Goal: Task Accomplishment & Management: Manage account settings

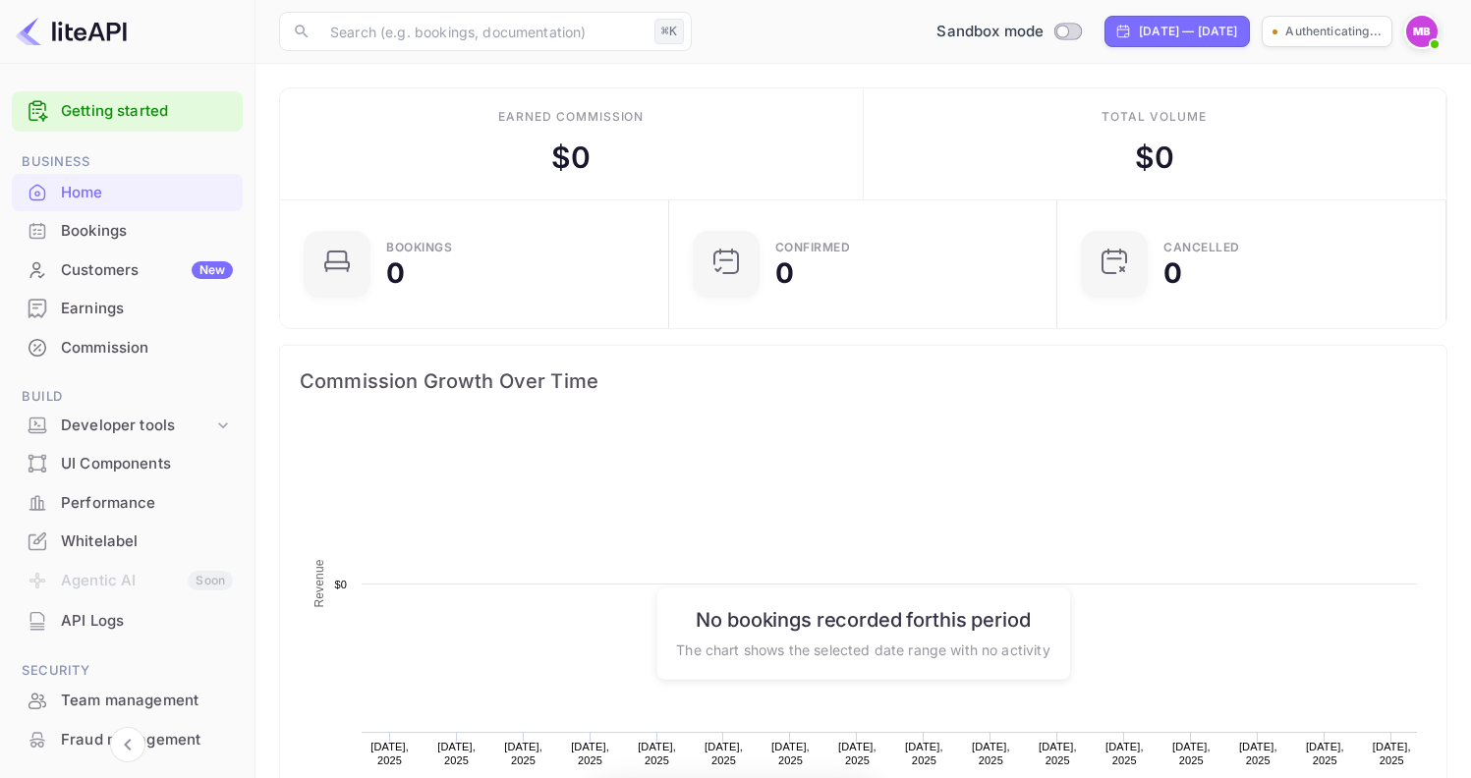
scroll to position [305, 362]
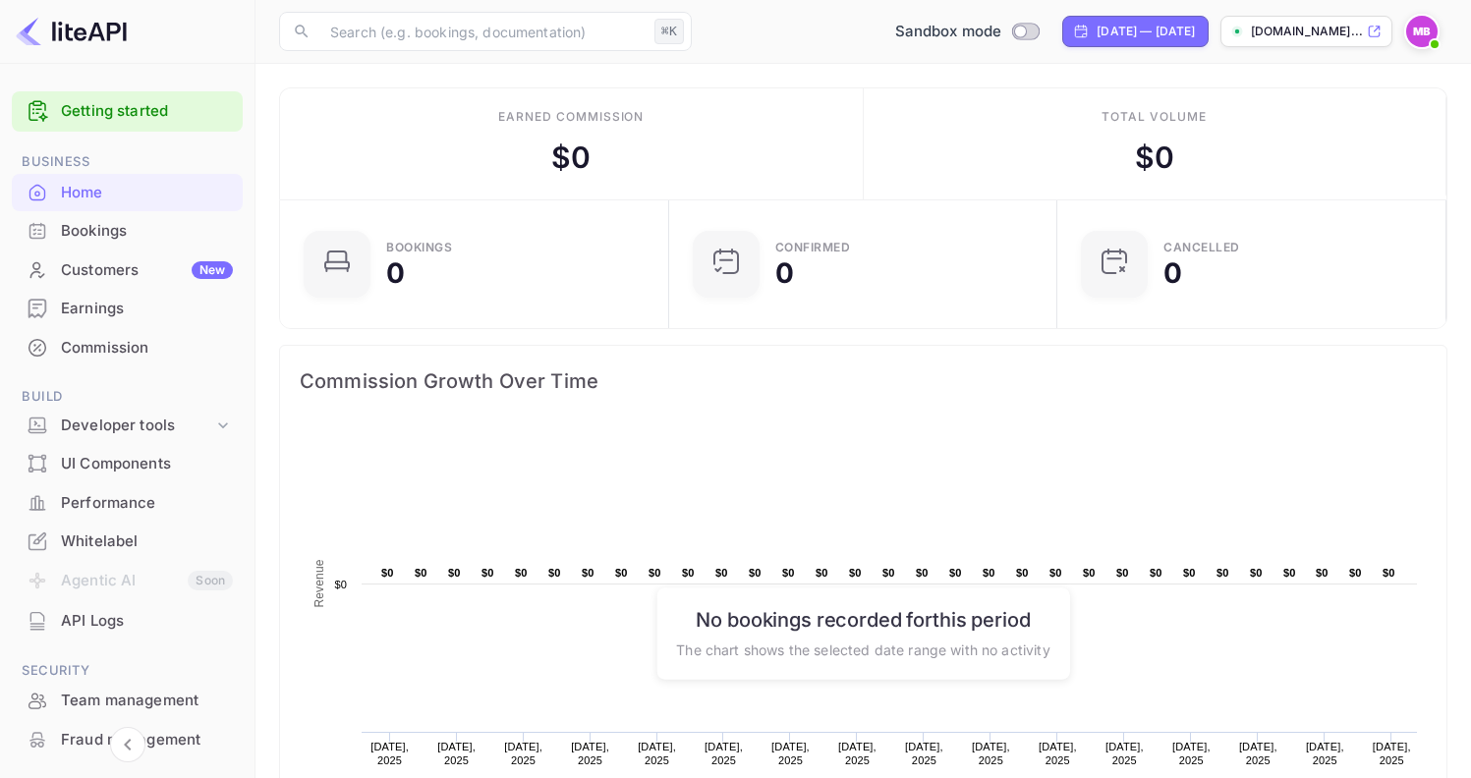
click at [152, 240] on div "Bookings" at bounding box center [147, 231] width 172 height 23
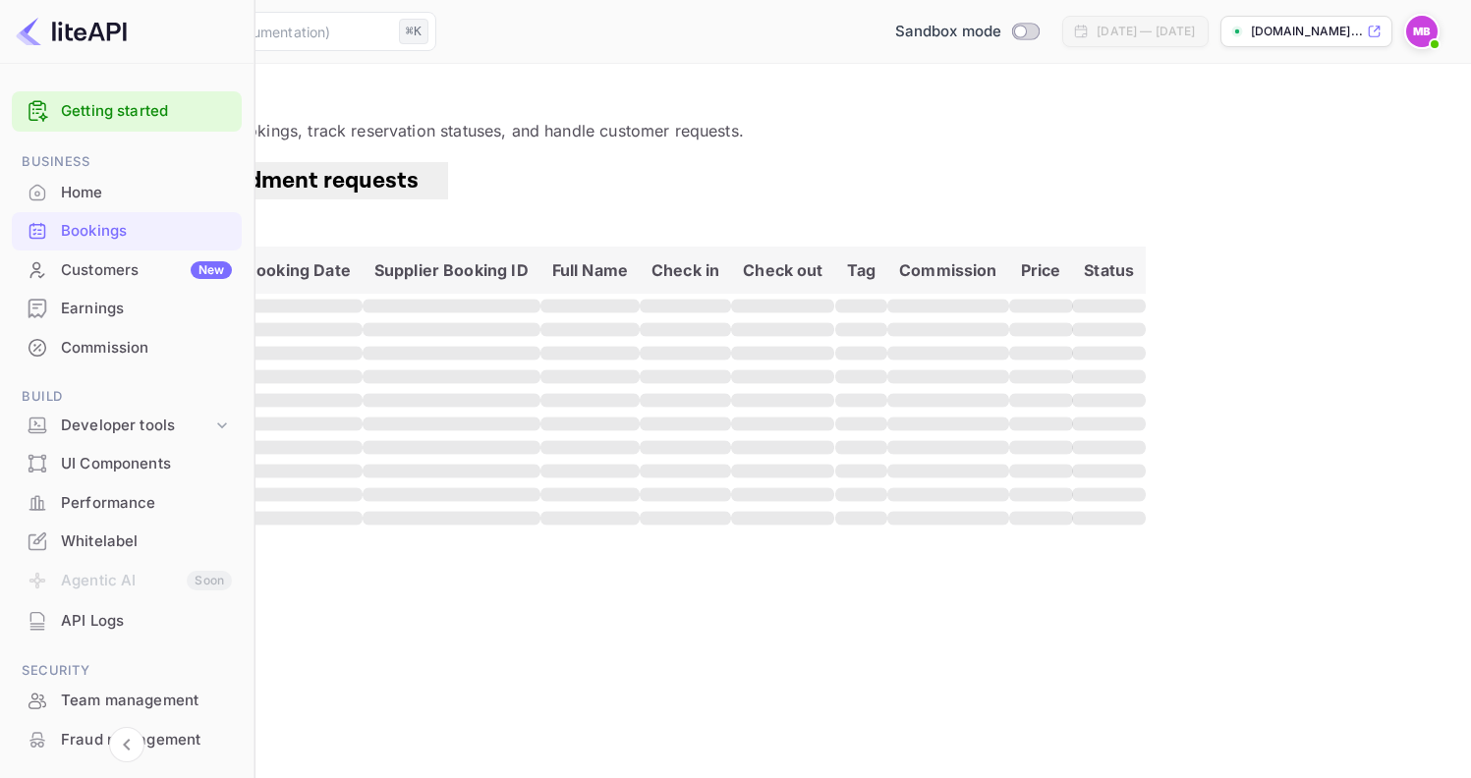
click at [137, 115] on link "Getting started" at bounding box center [146, 111] width 171 height 23
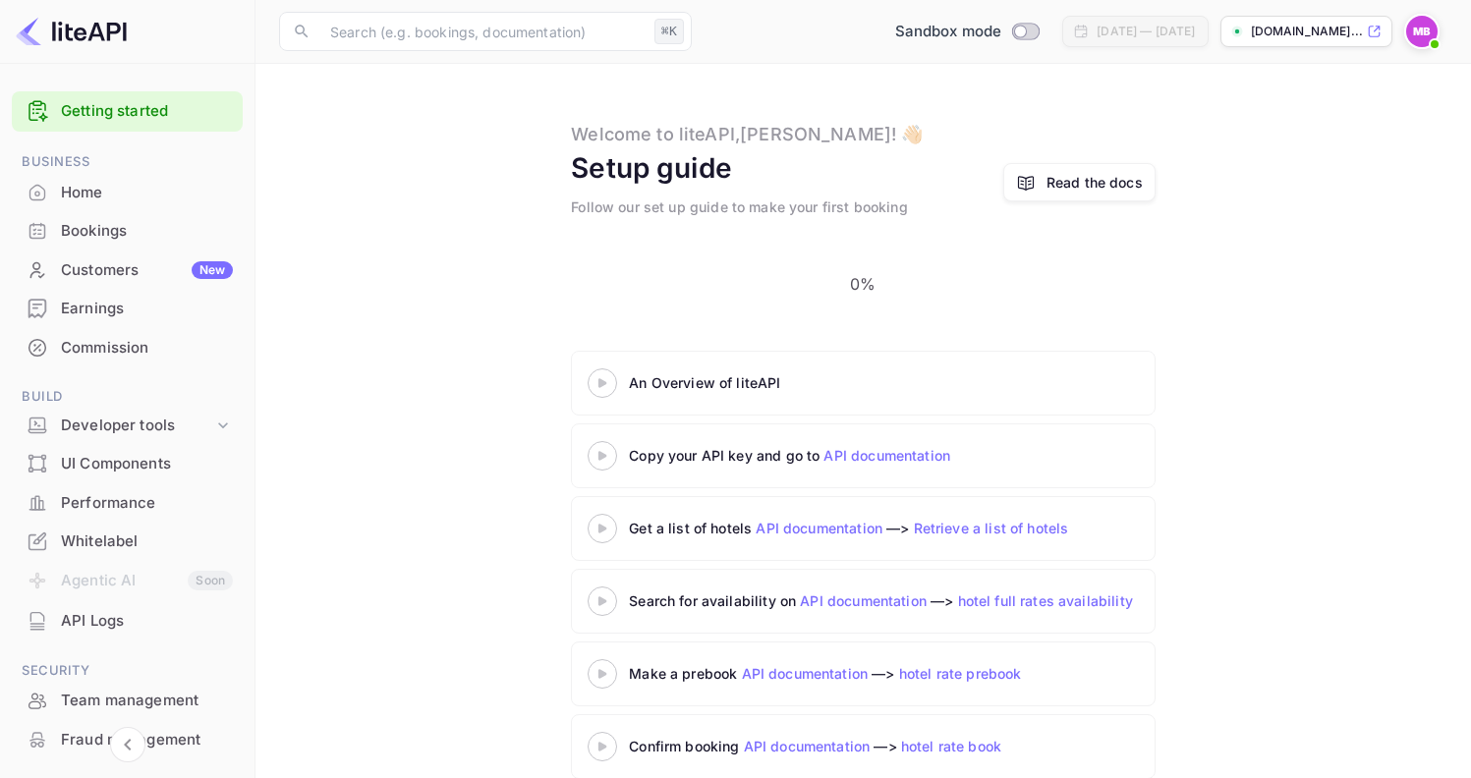
scroll to position [4, 0]
click at [976, 522] on link "Retrieve a list of hotels" at bounding box center [991, 530] width 155 height 17
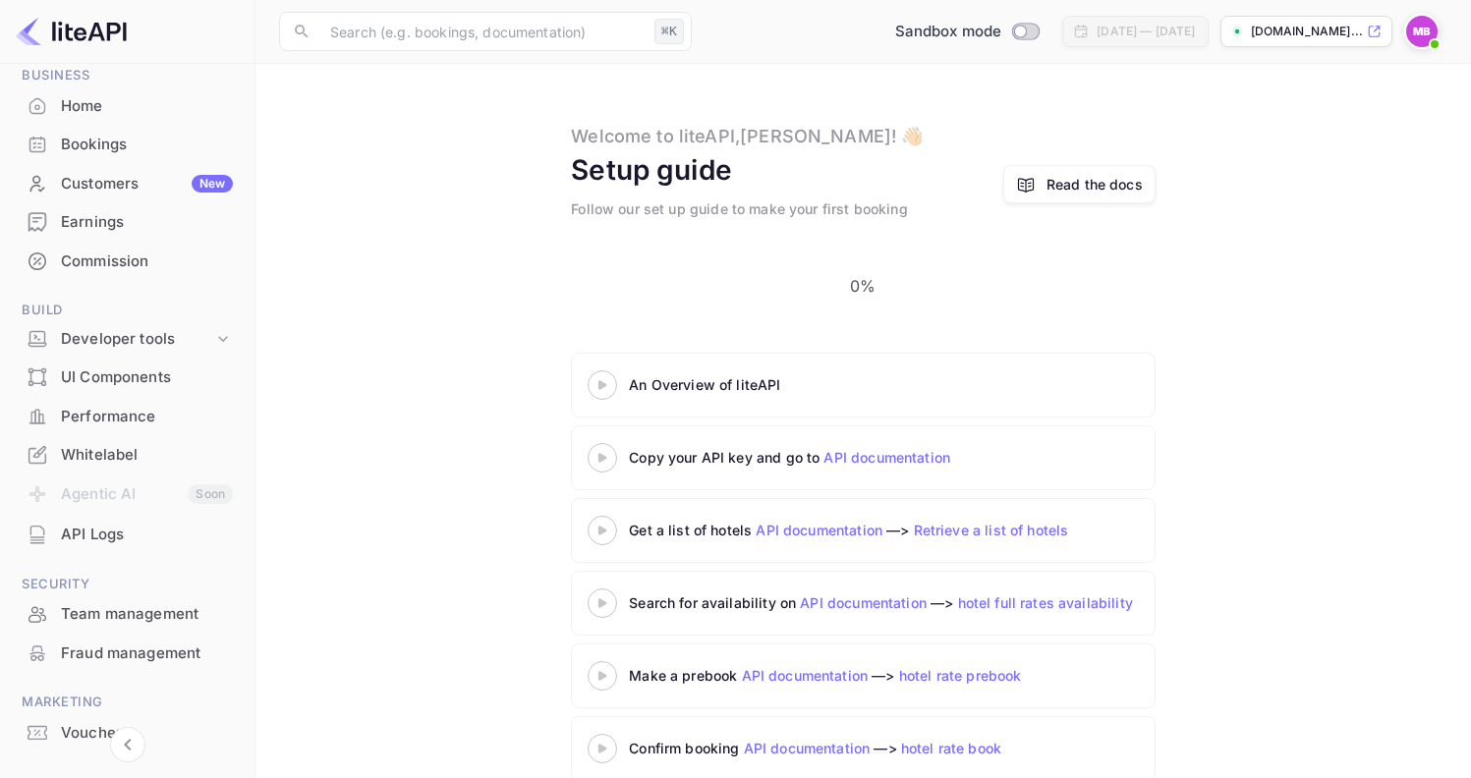
scroll to position [149, 0]
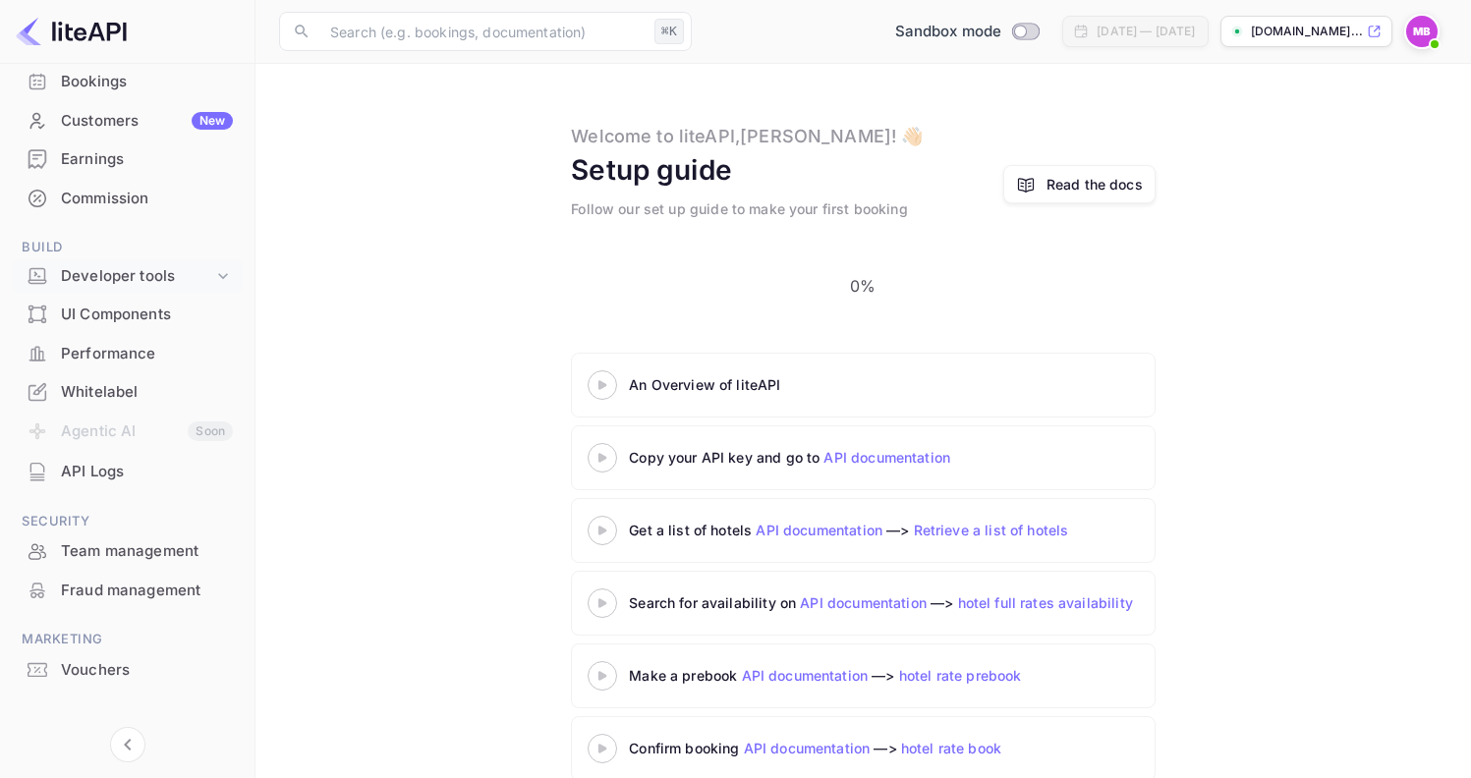
click at [188, 275] on div "Developer tools" at bounding box center [137, 276] width 152 height 23
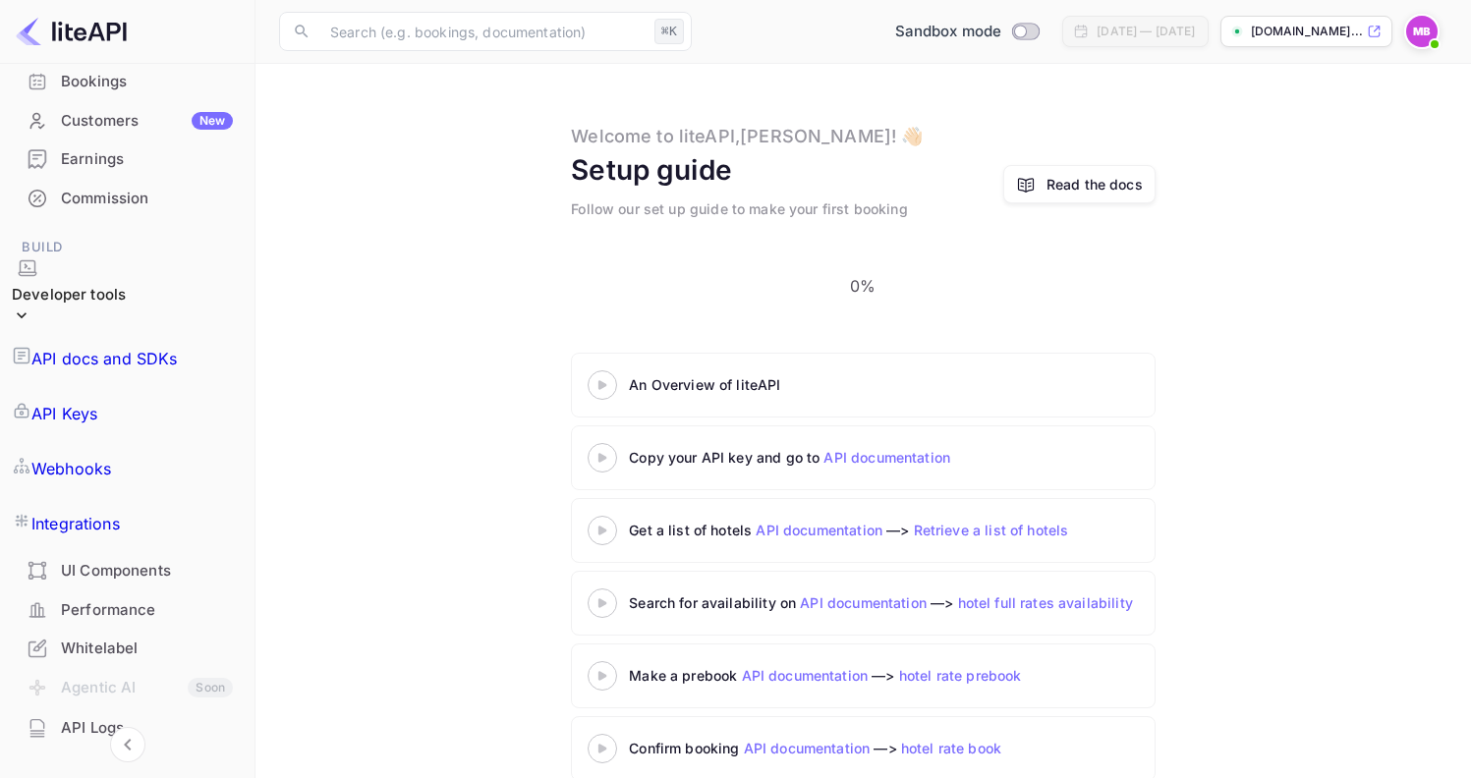
click at [120, 512] on p "Integrations" at bounding box center [75, 524] width 88 height 24
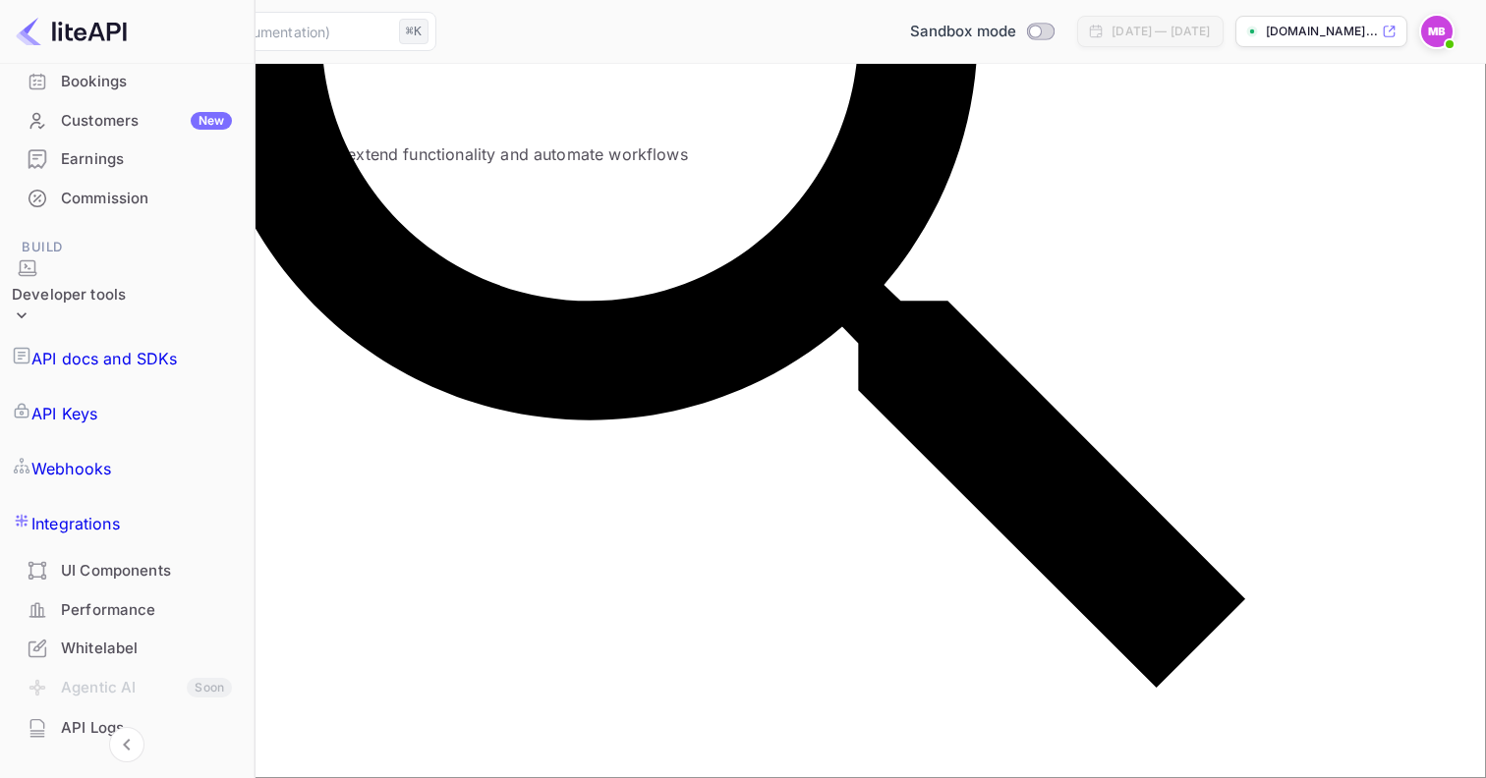
click at [145, 560] on div "UI Components" at bounding box center [146, 571] width 171 height 23
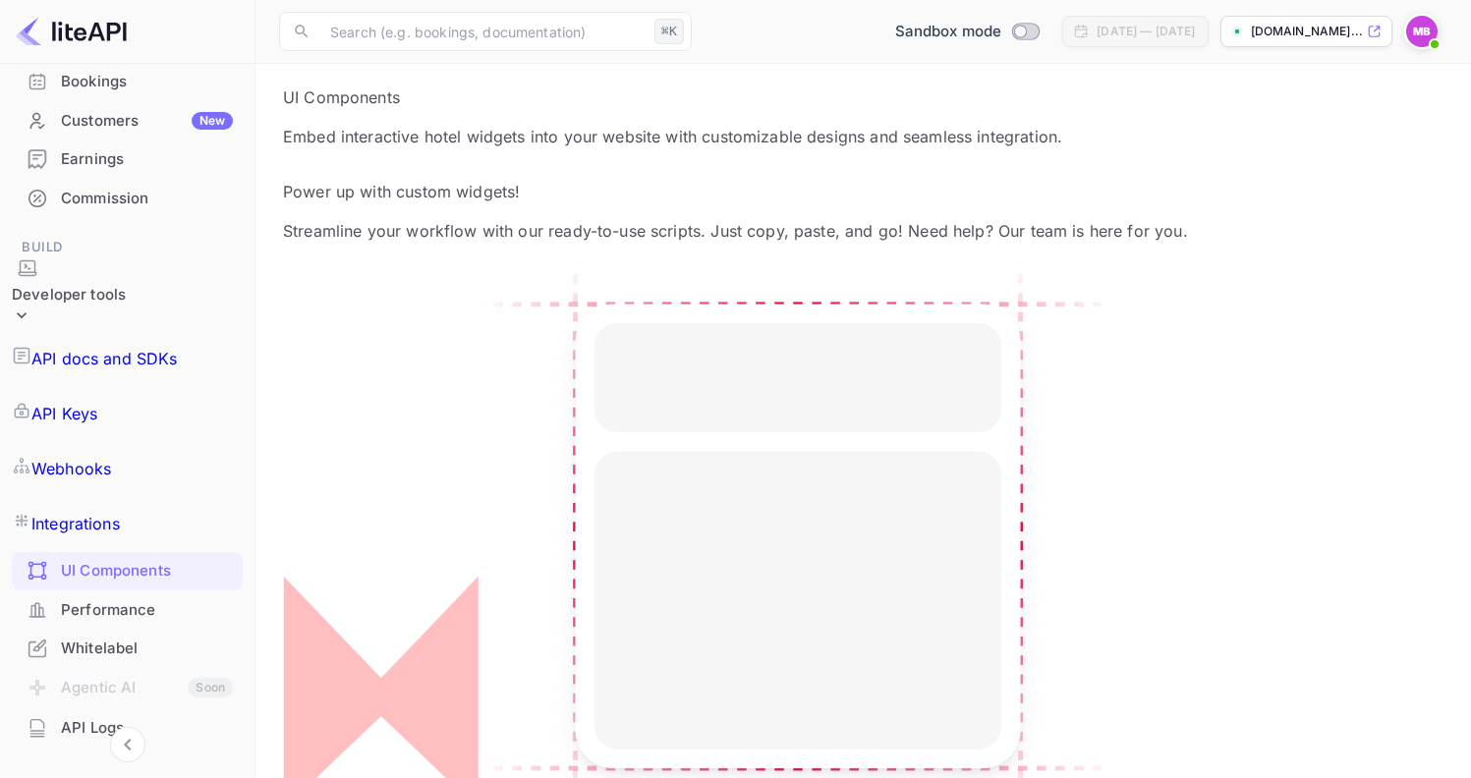
scroll to position [15, 0]
click at [126, 284] on div "Developer tools" at bounding box center [69, 295] width 114 height 23
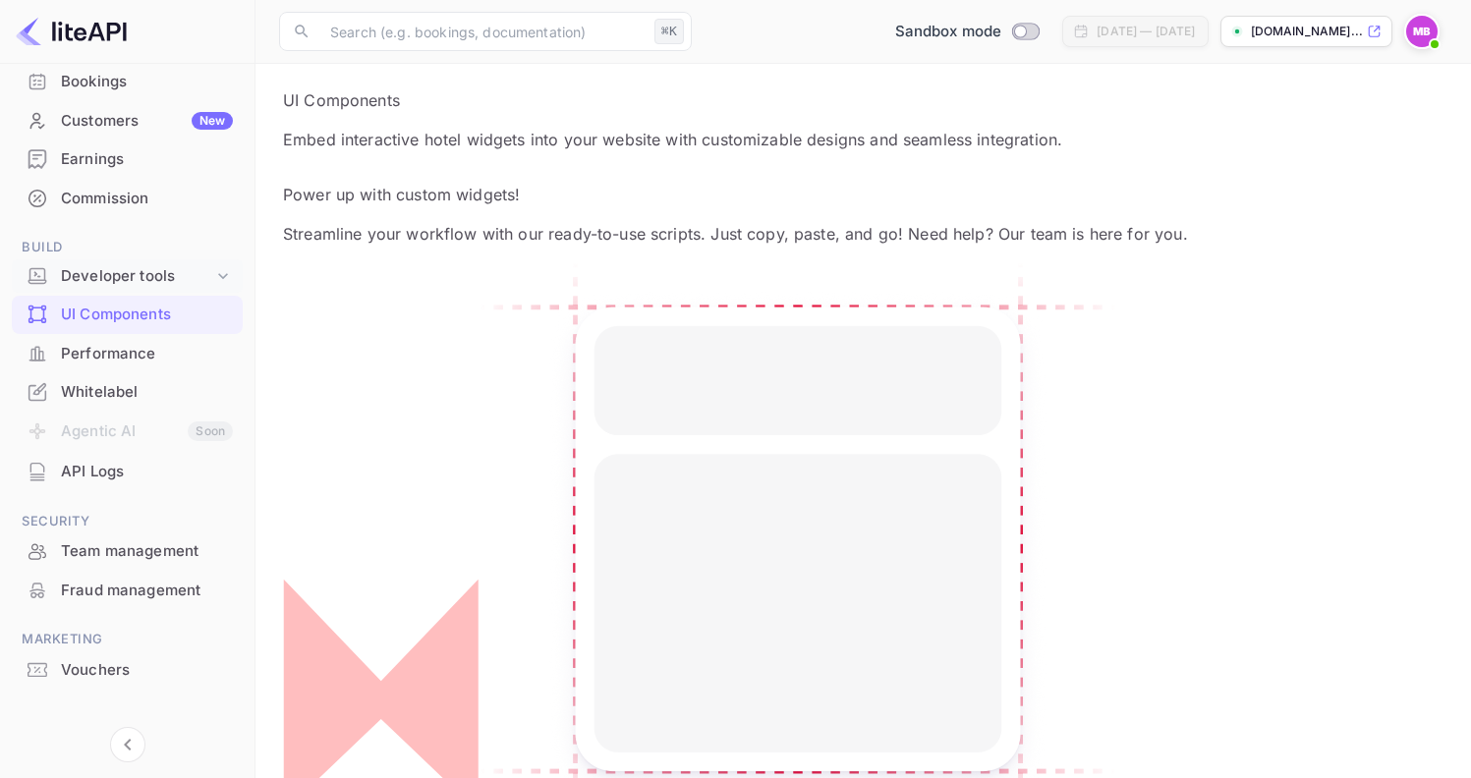
click at [105, 265] on div "Developer tools" at bounding box center [137, 276] width 152 height 23
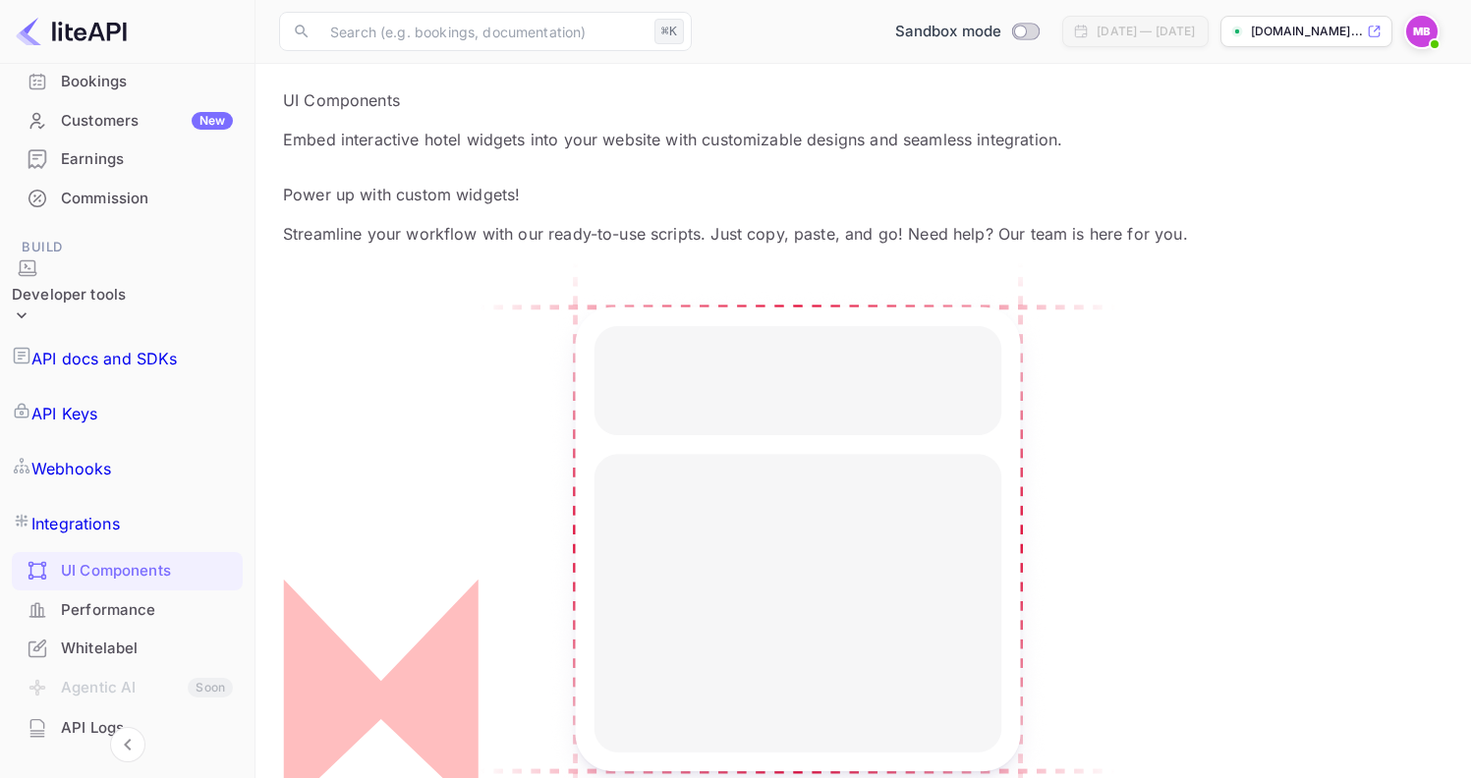
click at [107, 347] on p "API docs and SDKs" at bounding box center [104, 359] width 146 height 24
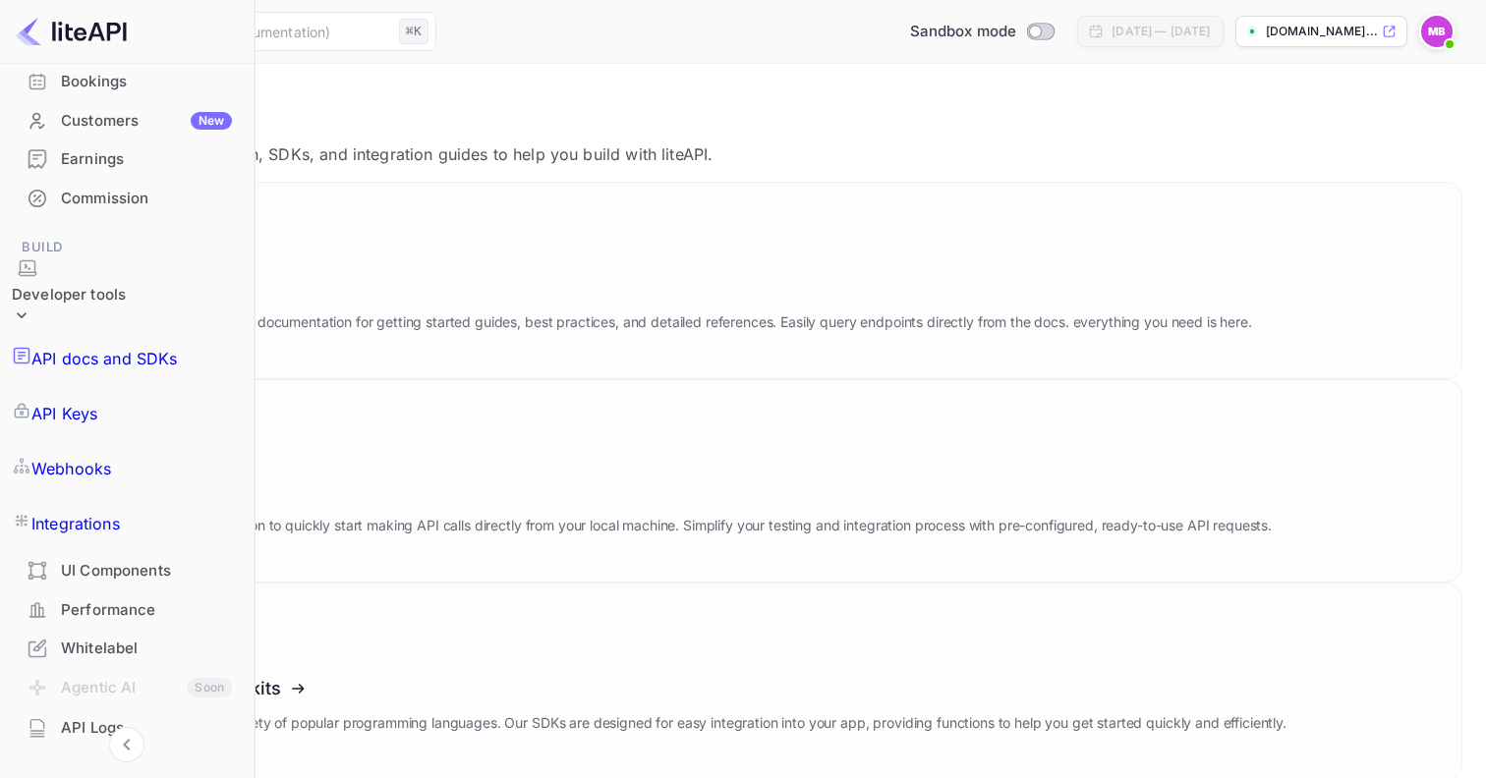
click at [104, 512] on p "Integrations" at bounding box center [75, 524] width 88 height 24
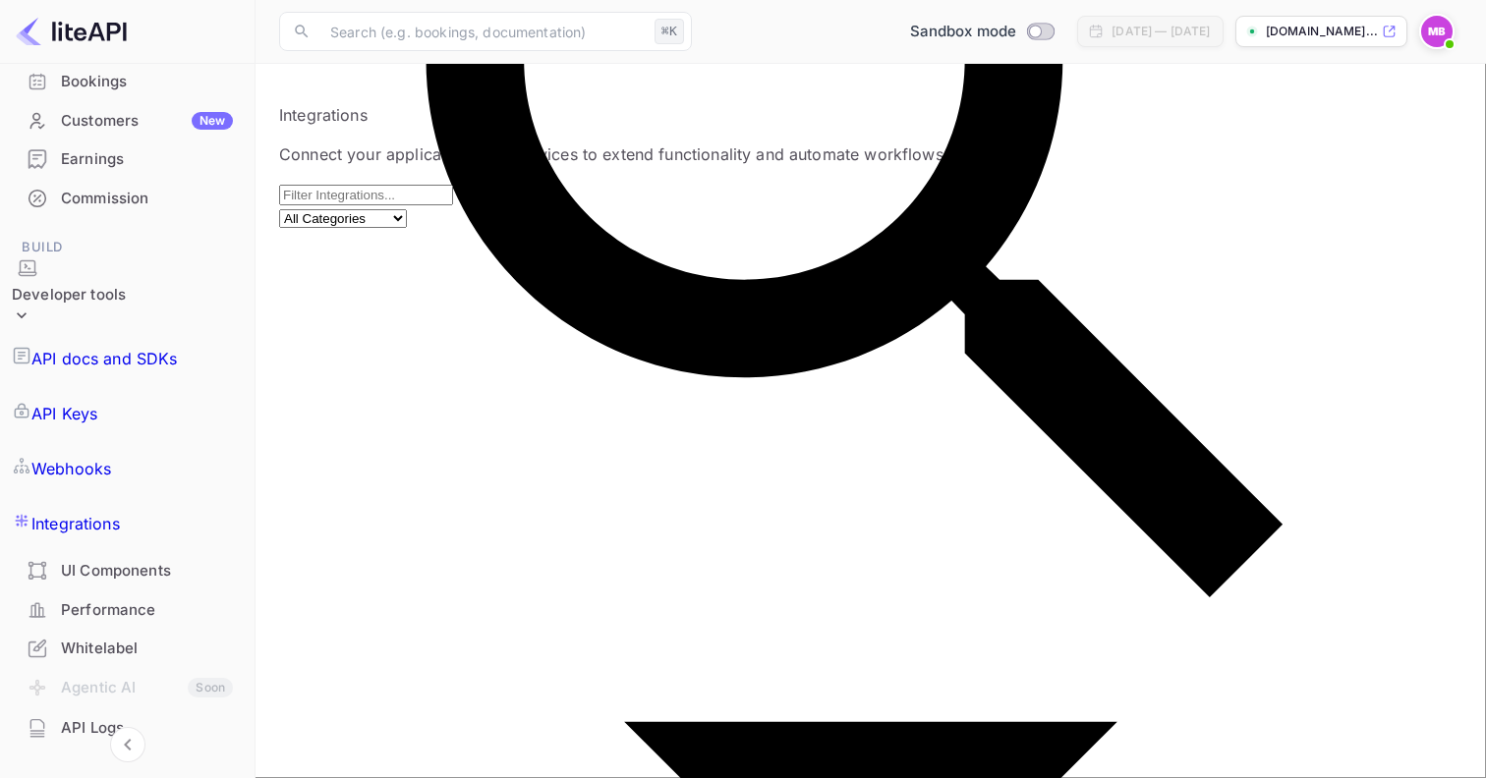
click at [136, 386] on link "API Keys" at bounding box center [127, 413] width 231 height 55
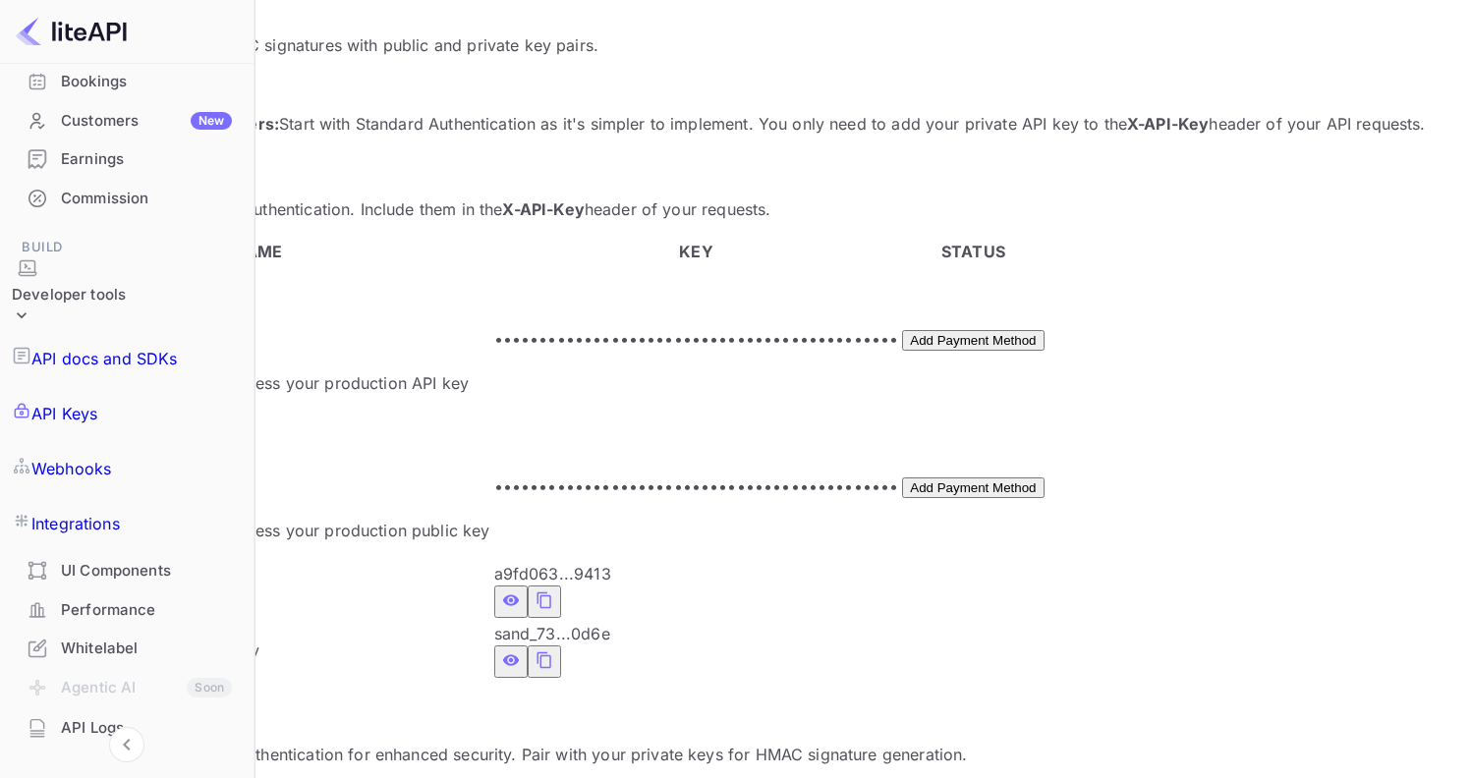
scroll to position [379, 0]
click at [1044, 331] on button "Add Payment Method" at bounding box center [973, 341] width 142 height 21
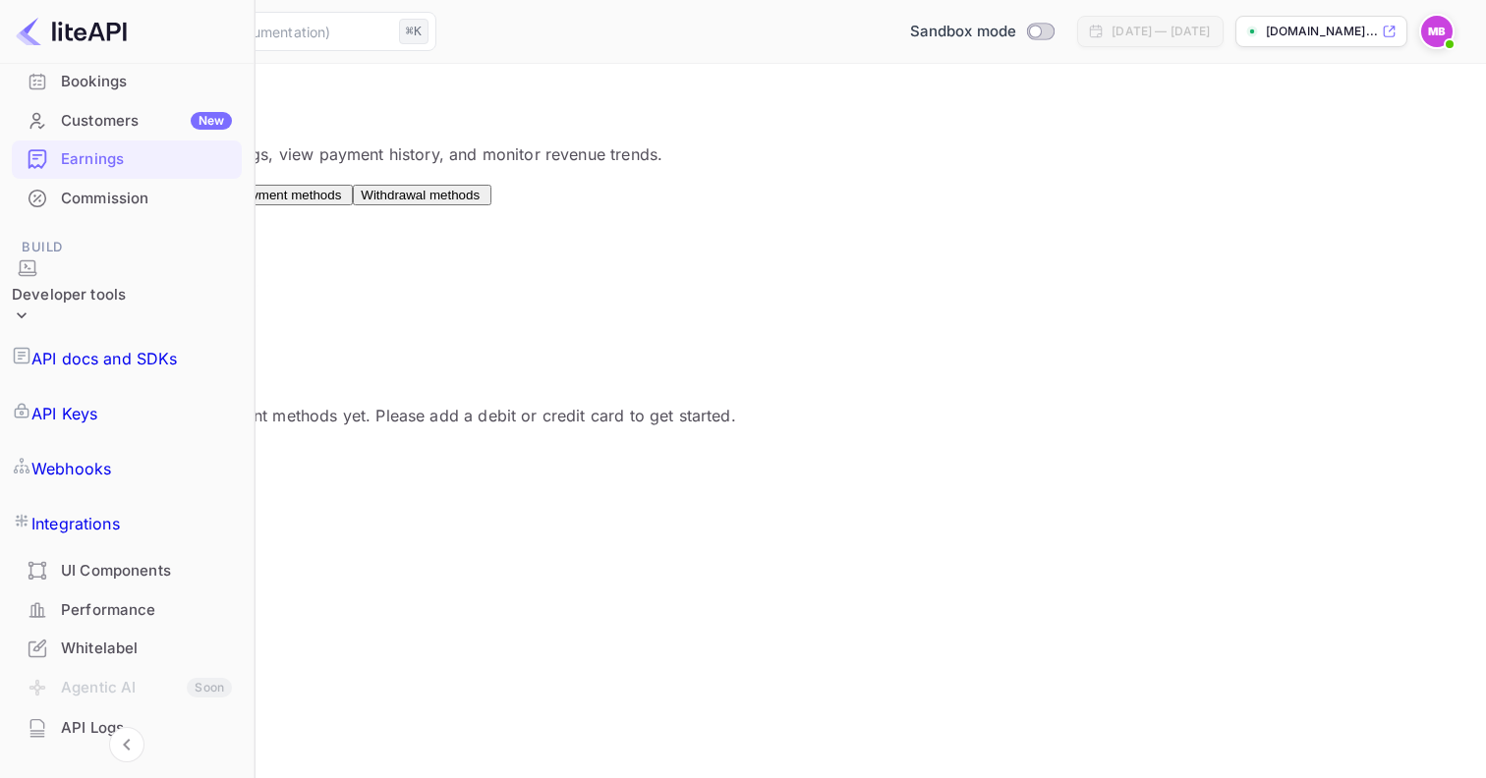
click at [63, 467] on button "Add" at bounding box center [43, 456] width 39 height 21
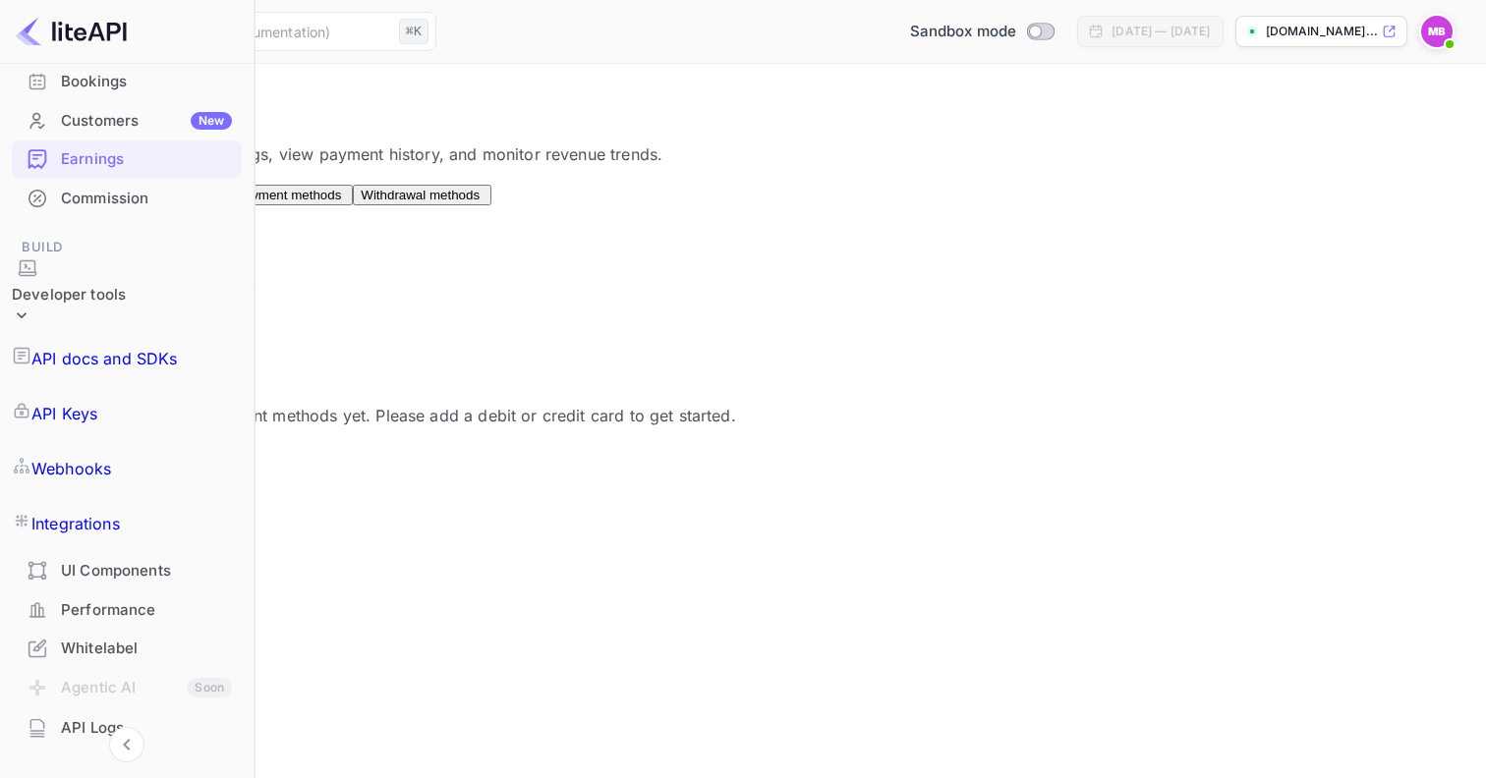
click at [216, 202] on span "Payouts" at bounding box center [192, 195] width 47 height 15
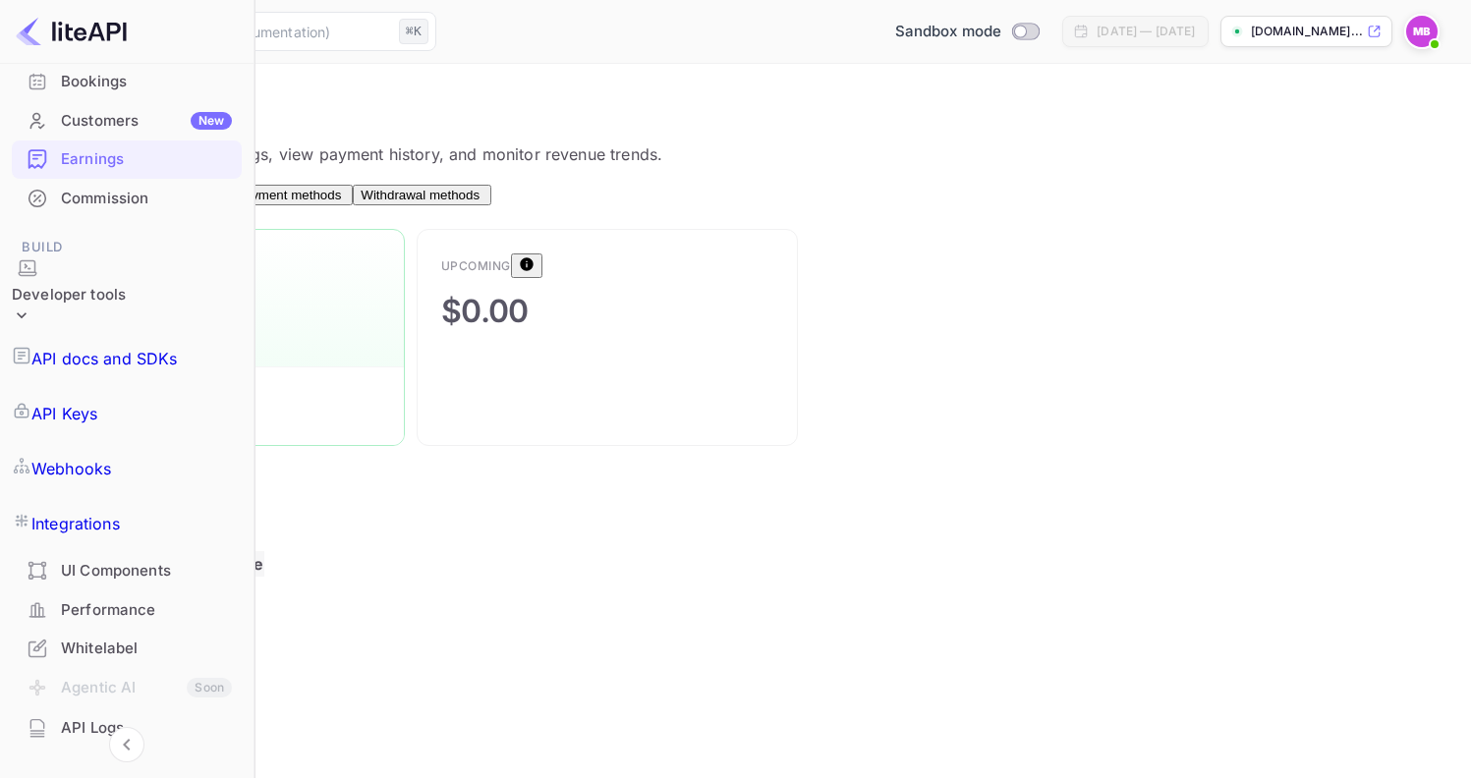
click at [149, 199] on span "Balance" at bounding box center [125, 195] width 47 height 15
click at [341, 202] on span "Payment methods" at bounding box center [288, 195] width 105 height 15
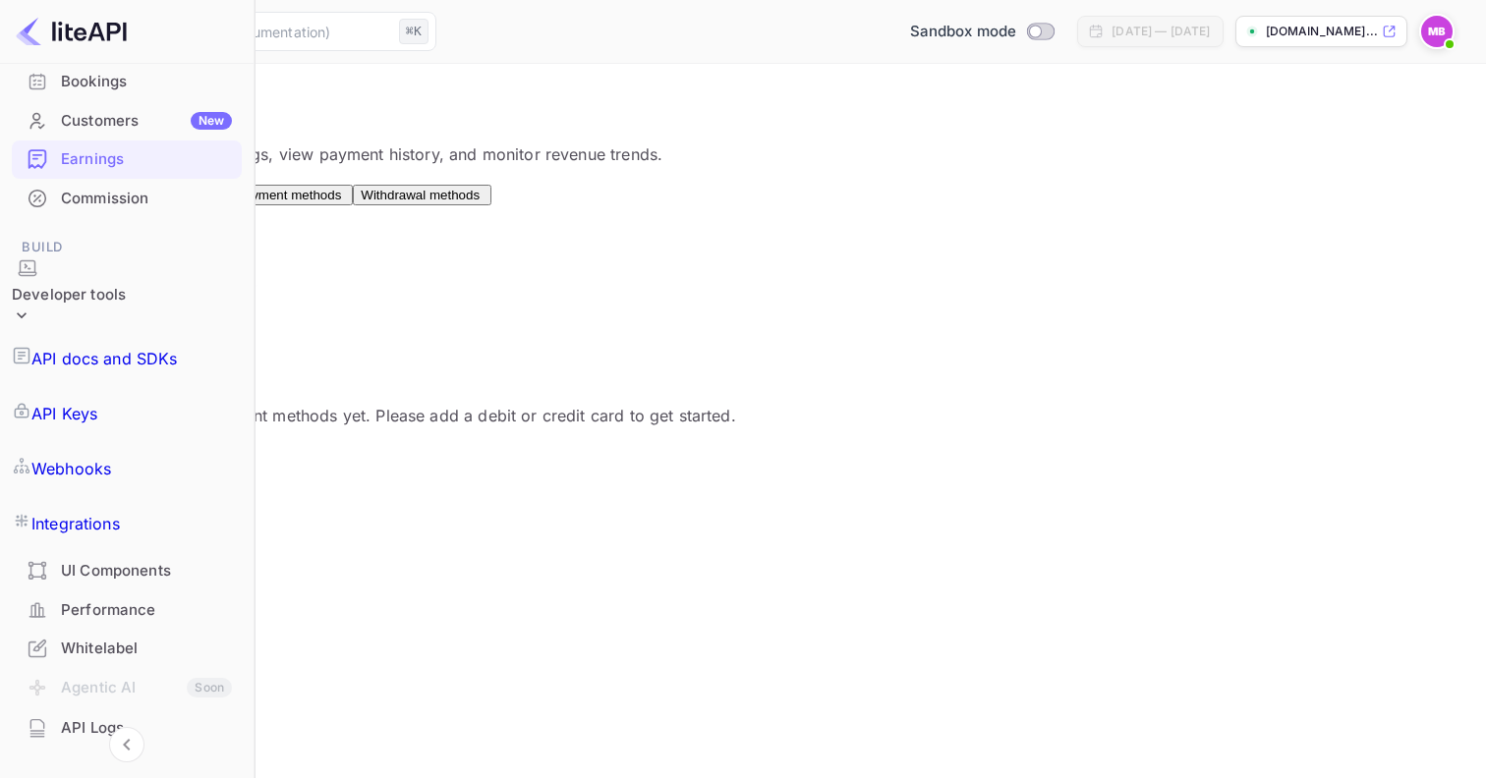
click at [491, 185] on button "Withdrawal methods" at bounding box center [422, 195] width 139 height 21
click at [578, 270] on div "Connect" at bounding box center [554, 262] width 48 height 18
click at [341, 202] on span "Payment methods" at bounding box center [288, 195] width 105 height 15
click at [228, 205] on button "Payouts" at bounding box center [194, 195] width 67 height 21
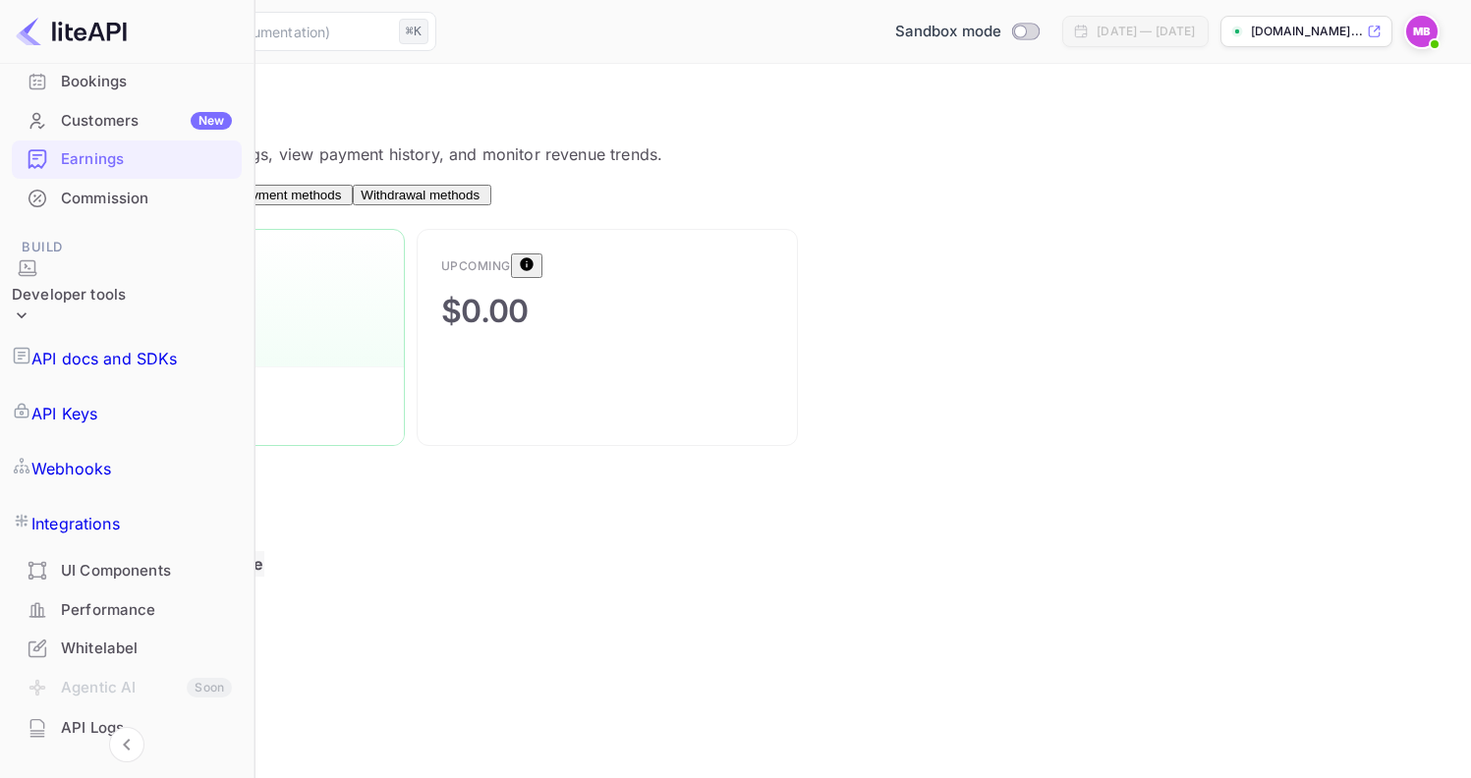
click at [149, 202] on span "Balance" at bounding box center [125, 195] width 47 height 15
click at [86, 202] on span "Overview" at bounding box center [58, 195] width 55 height 15
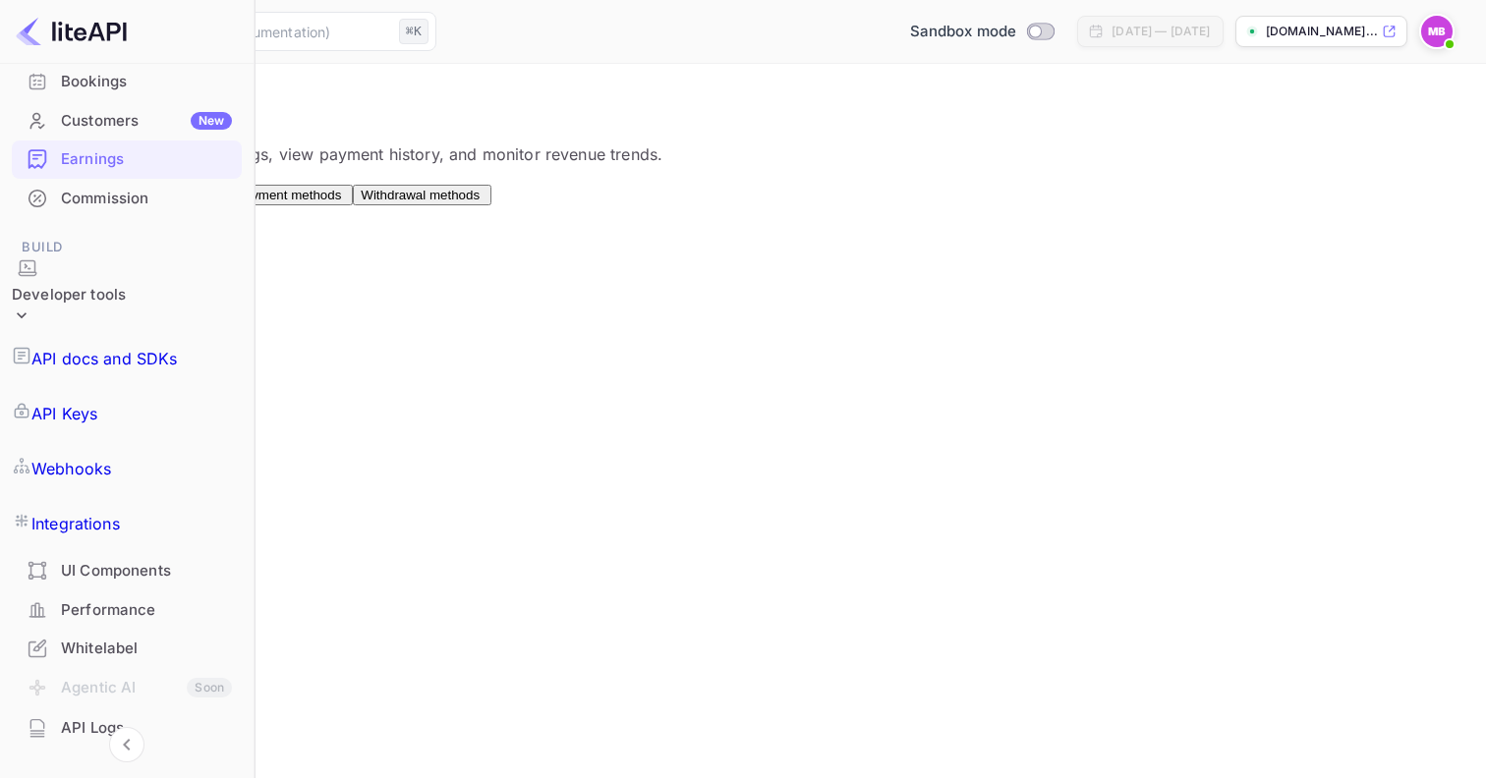
click at [216, 202] on span "Payouts" at bounding box center [192, 195] width 47 height 15
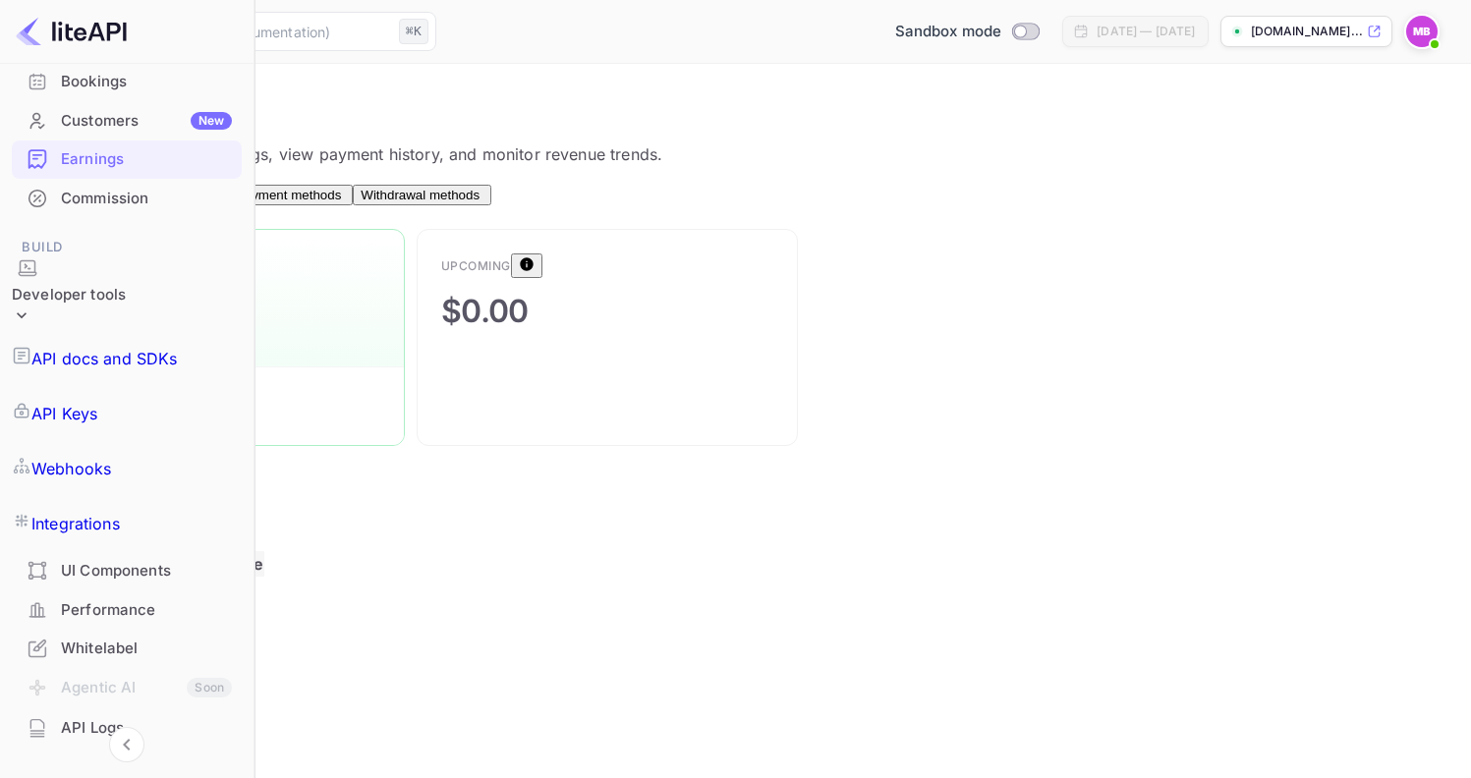
click at [341, 198] on span "Payment methods" at bounding box center [288, 195] width 105 height 15
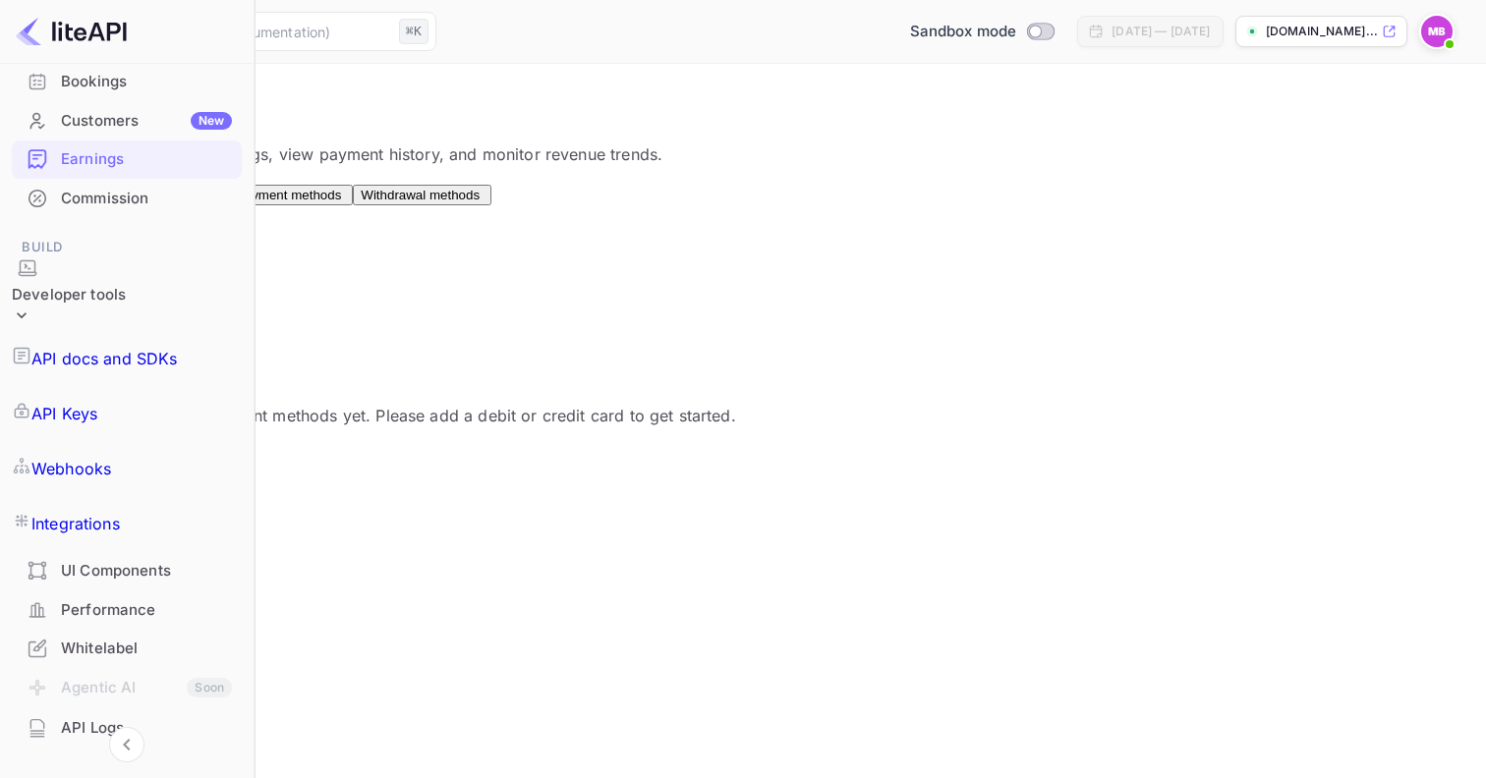
click at [63, 467] on button "Add" at bounding box center [43, 456] width 39 height 21
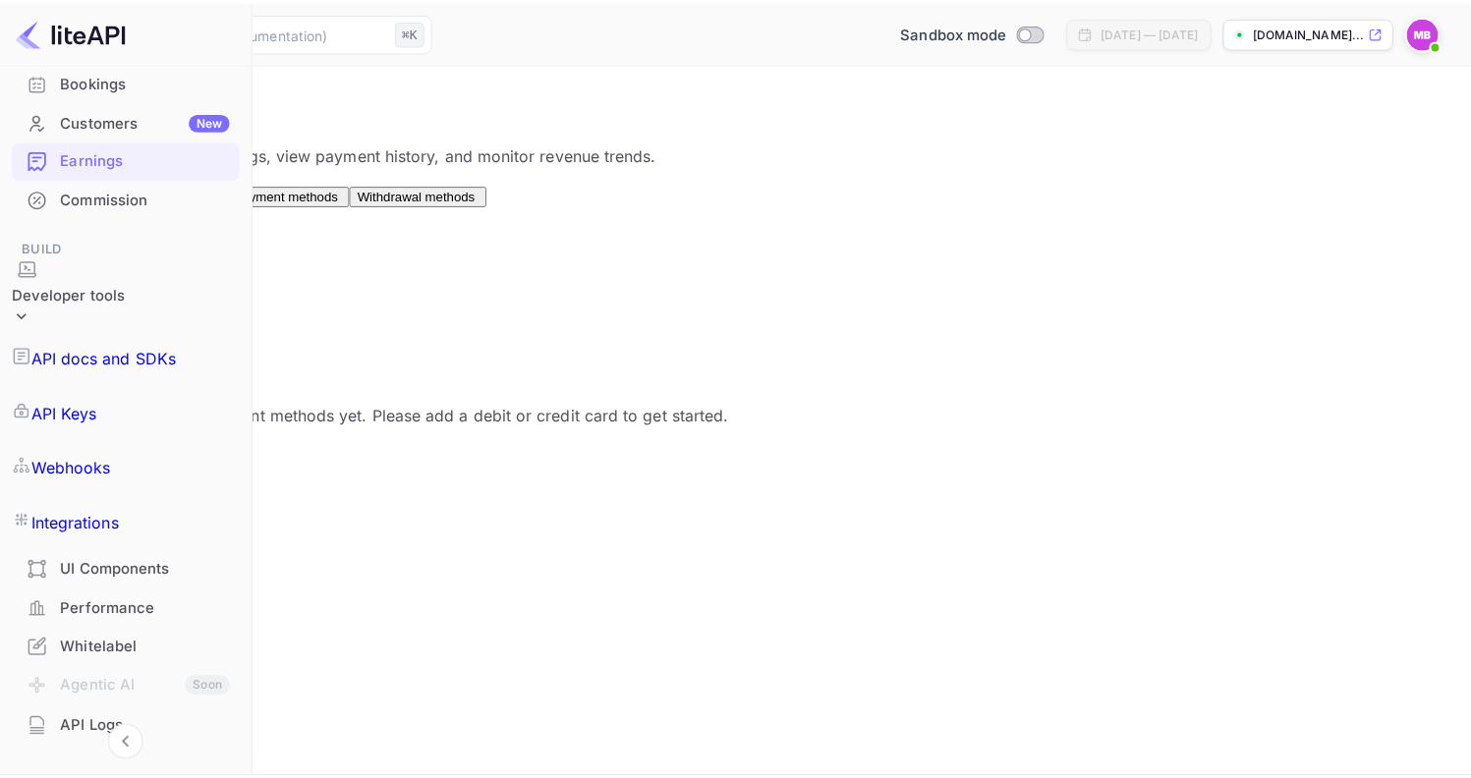
scroll to position [0, 0]
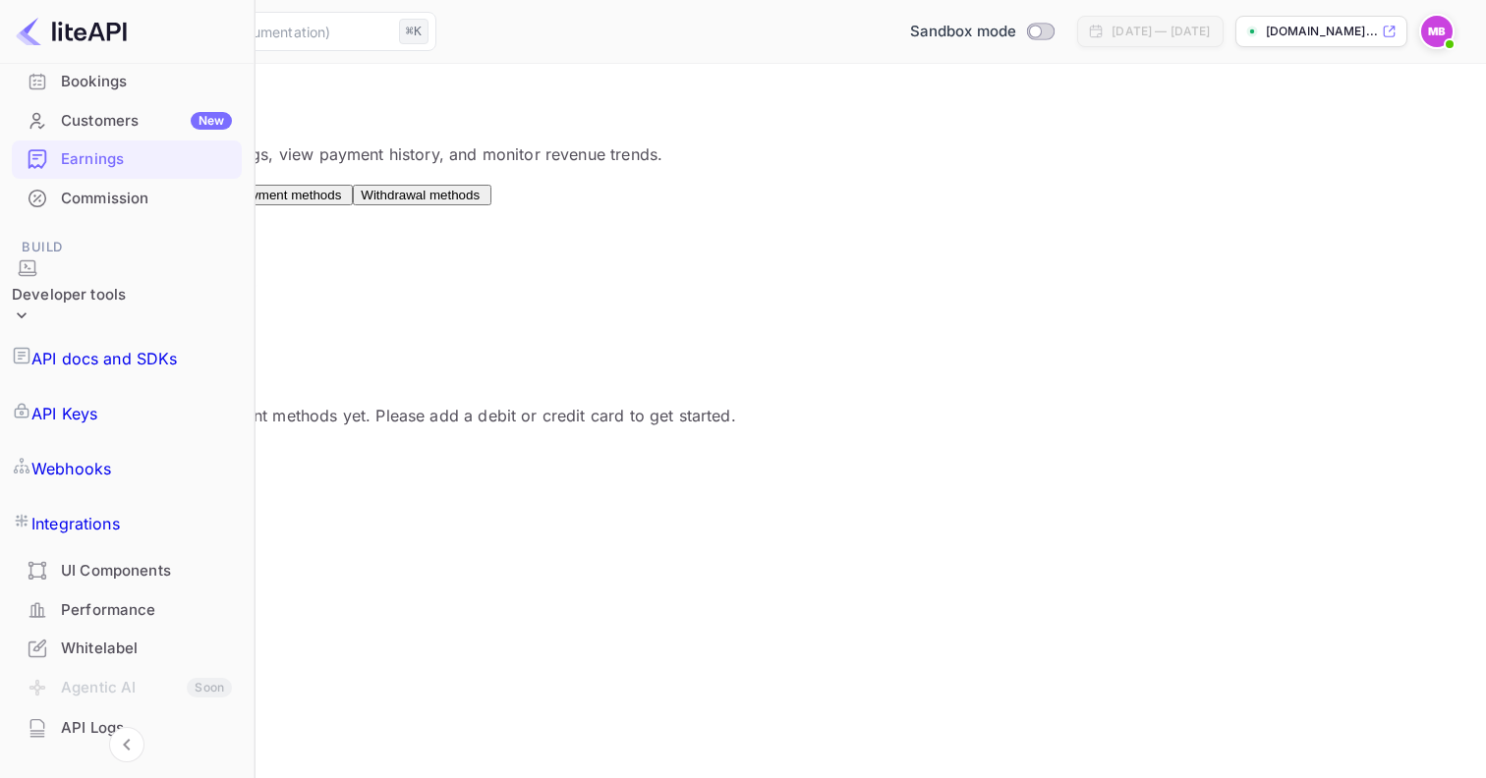
click at [480, 195] on span "Withdrawal methods" at bounding box center [420, 195] width 119 height 15
click at [161, 185] on button "Balance" at bounding box center [127, 195] width 67 height 21
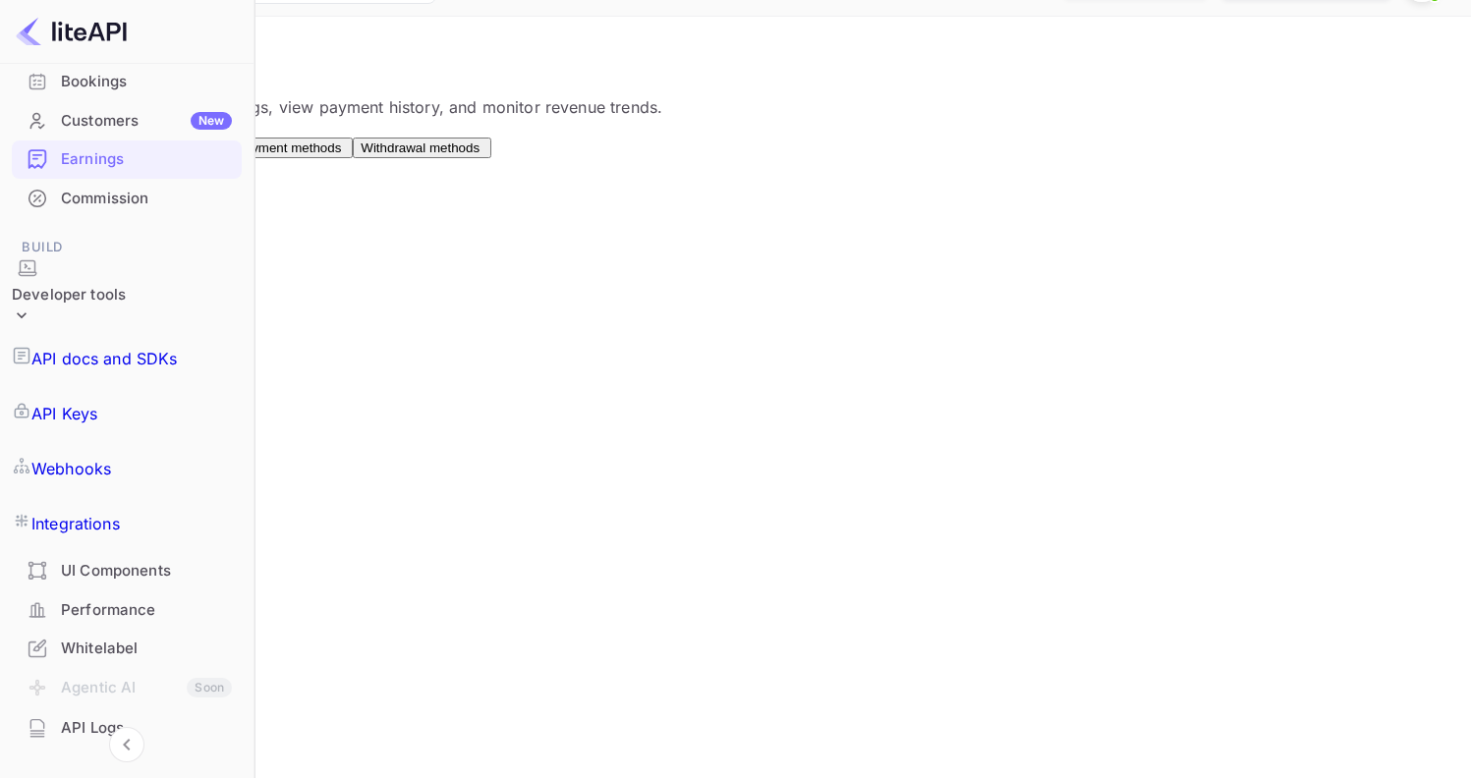
scroll to position [45, 0]
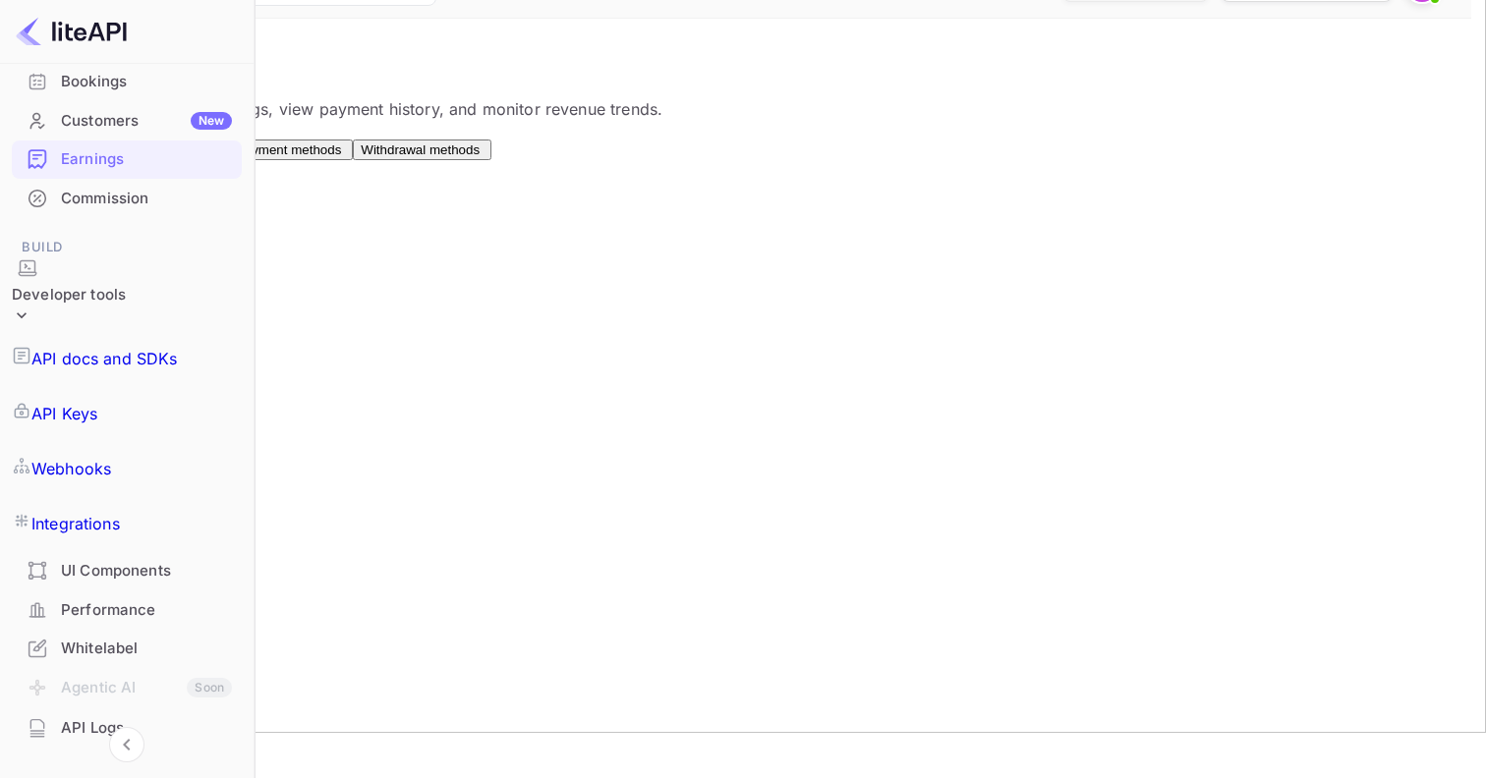
type input "200"
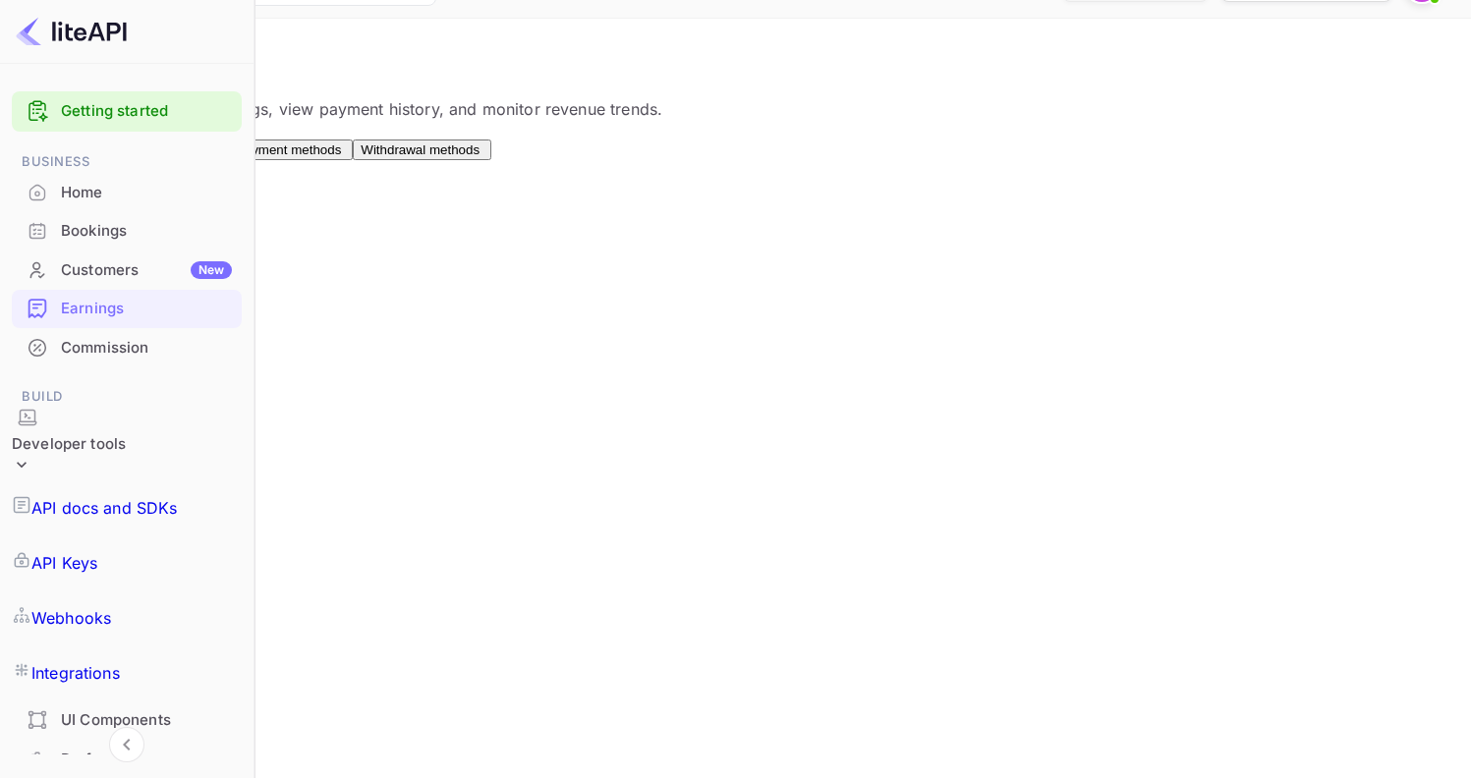
scroll to position [0, 0]
click at [117, 112] on link "Getting started" at bounding box center [146, 111] width 171 height 23
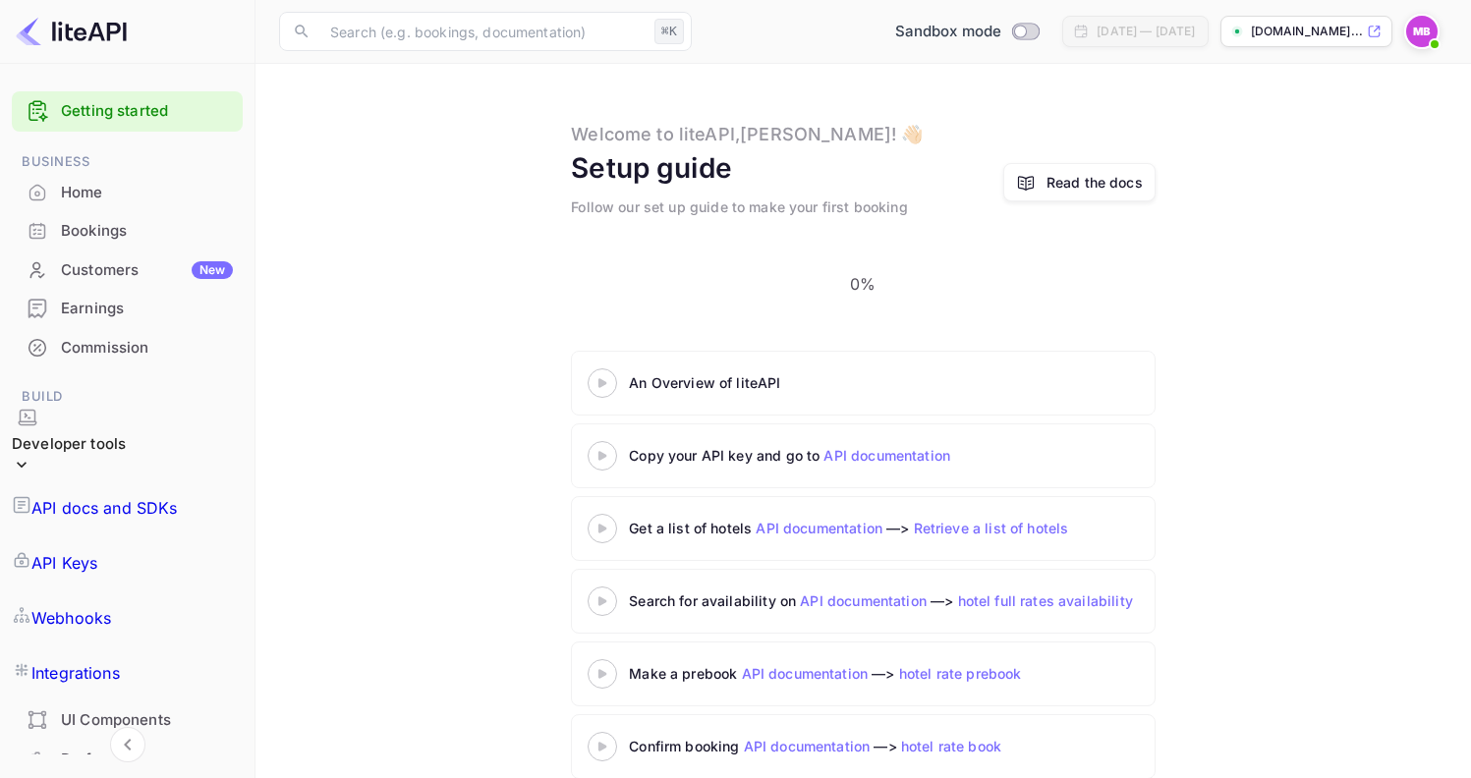
scroll to position [4, 0]
click at [933, 667] on link "hotel rate prebook" at bounding box center [960, 675] width 123 height 17
click at [606, 389] on 3 at bounding box center [603, 384] width 8 height 9
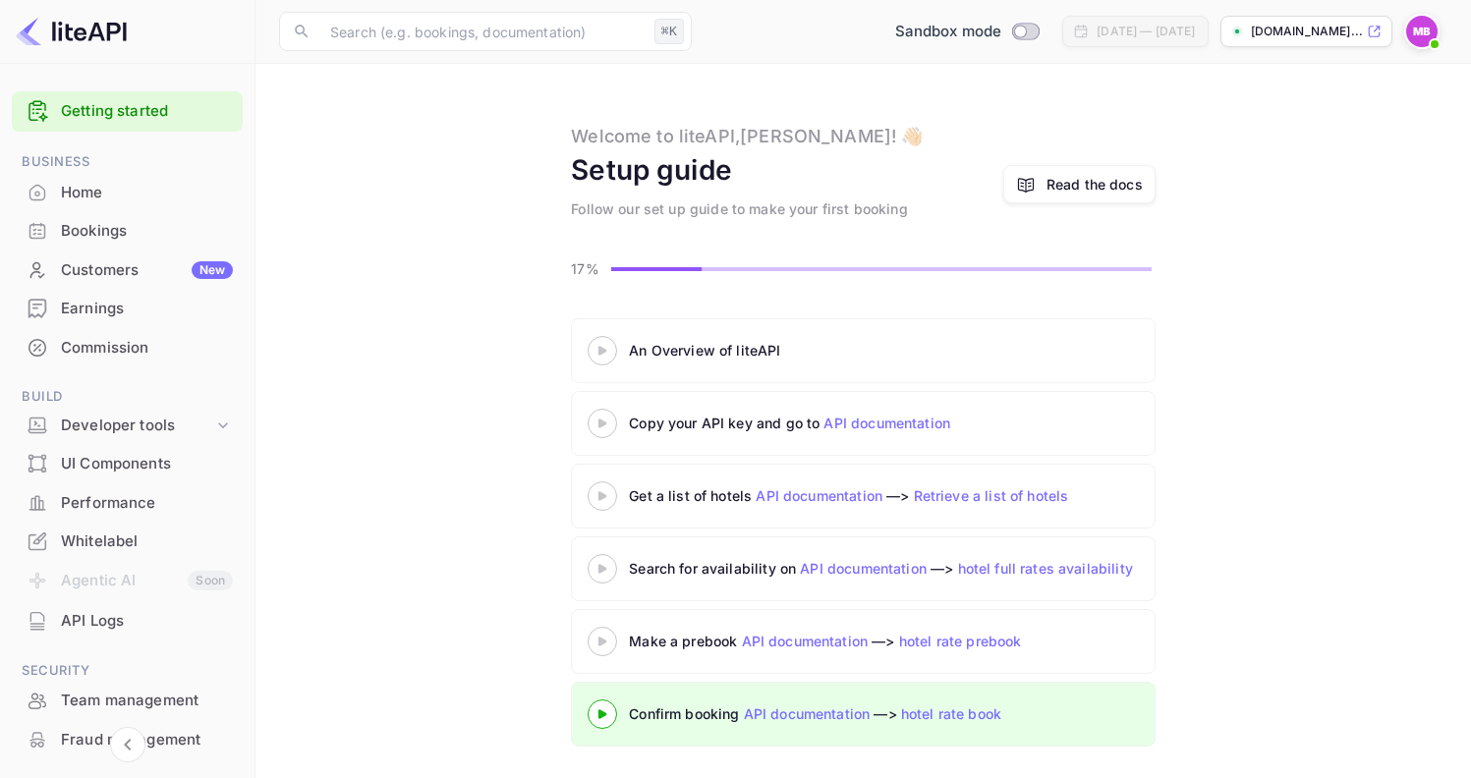
scroll to position [4, 0]
click at [938, 644] on link "hotel rate prebook" at bounding box center [960, 641] width 123 height 17
